Goal: Task Accomplishment & Management: Manage account settings

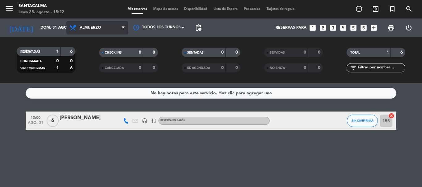
click at [82, 28] on span "Almuerzo" at bounding box center [90, 28] width 21 height 4
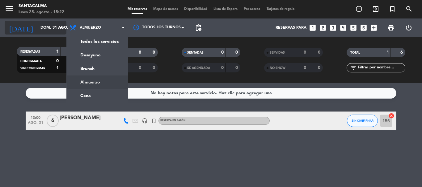
click at [62, 28] on icon "arrow_drop_down" at bounding box center [60, 27] width 7 height 7
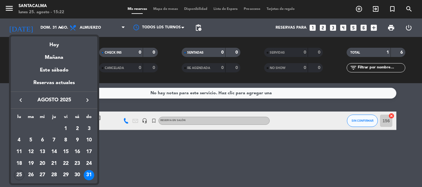
click at [61, 41] on div "Hoy" at bounding box center [54, 42] width 86 height 13
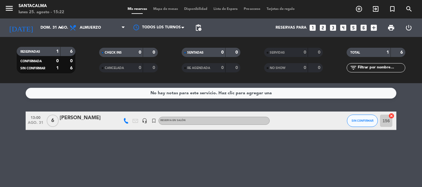
type input "lun. 25 ago."
click at [116, 30] on span "Almuerzo" at bounding box center [97, 28] width 62 height 14
click at [105, 69] on div "menu Santacalma [DATE] 25. agosto - 15:22 Mis reservas Mapa de mesas Disponibil…" at bounding box center [211, 41] width 422 height 83
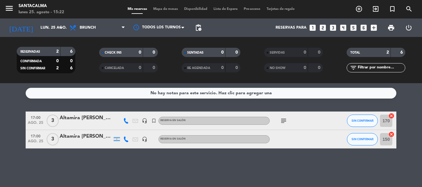
click at [285, 123] on icon "subject" at bounding box center [283, 120] width 7 height 7
click at [389, 25] on span "print" at bounding box center [390, 27] width 7 height 7
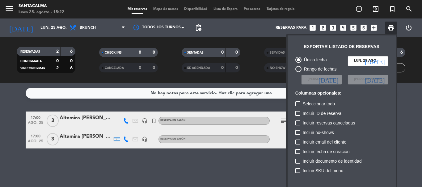
scroll to position [38, 0]
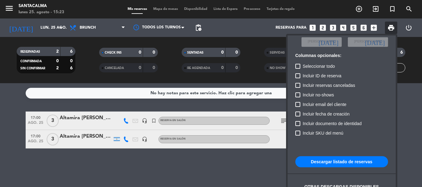
click at [334, 161] on button "Descargar listado de reservas" at bounding box center [341, 162] width 93 height 11
click at [91, 34] on div at bounding box center [211, 93] width 422 height 187
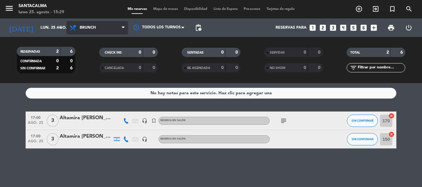
click at [94, 30] on span "Brunch" at bounding box center [97, 28] width 62 height 14
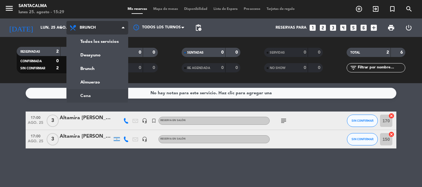
click at [93, 91] on ng-component "menu Santacalma [DATE] 25. agosto - 15:29 Mis reservas Mapa de mesas Disponibil…" at bounding box center [211, 93] width 422 height 187
